Goal: Navigation & Orientation: Find specific page/section

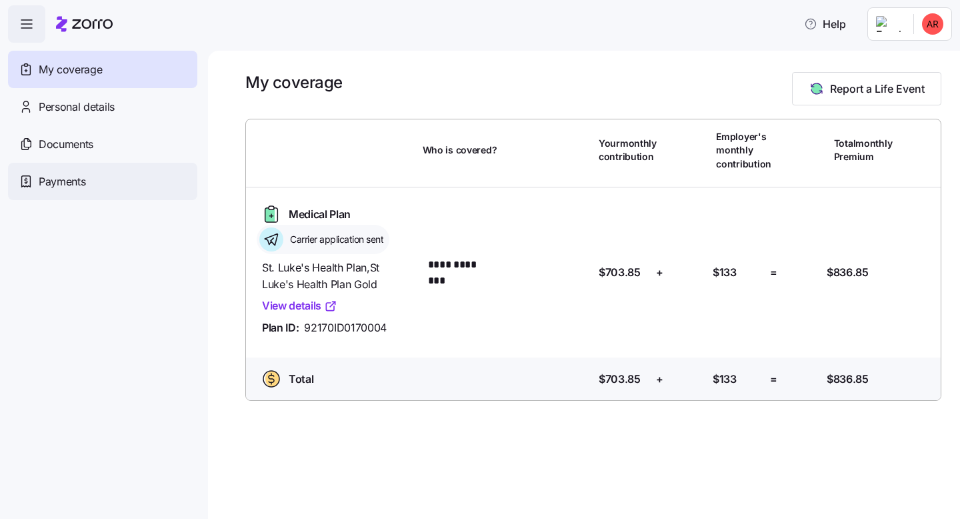
click at [100, 182] on div "Payments" at bounding box center [102, 181] width 189 height 37
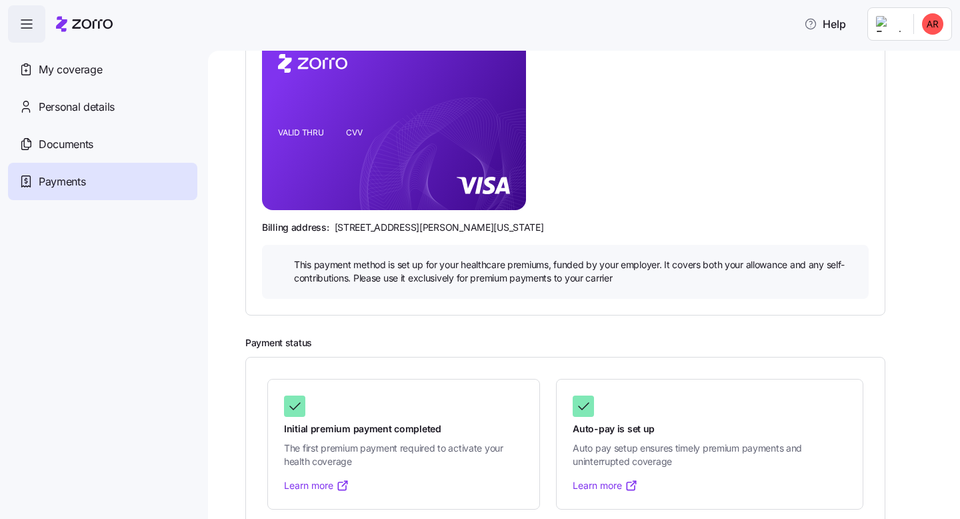
scroll to position [233, 0]
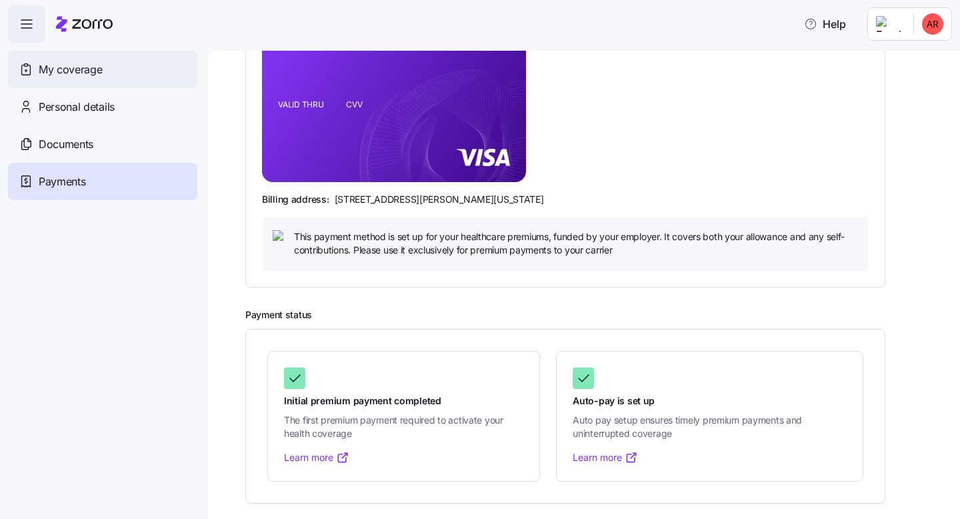
click at [90, 63] on span "My coverage" at bounding box center [70, 69] width 63 height 17
